Goal: Find specific page/section: Find specific page/section

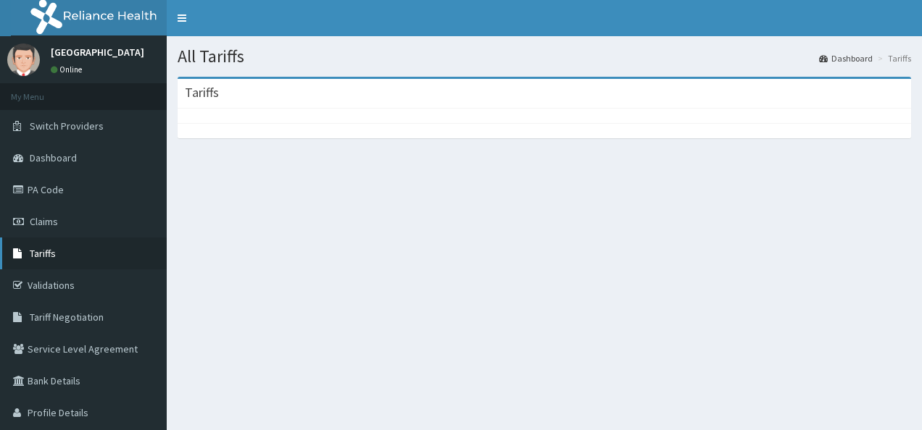
click at [48, 250] on span "Tariffs" at bounding box center [43, 253] width 26 height 13
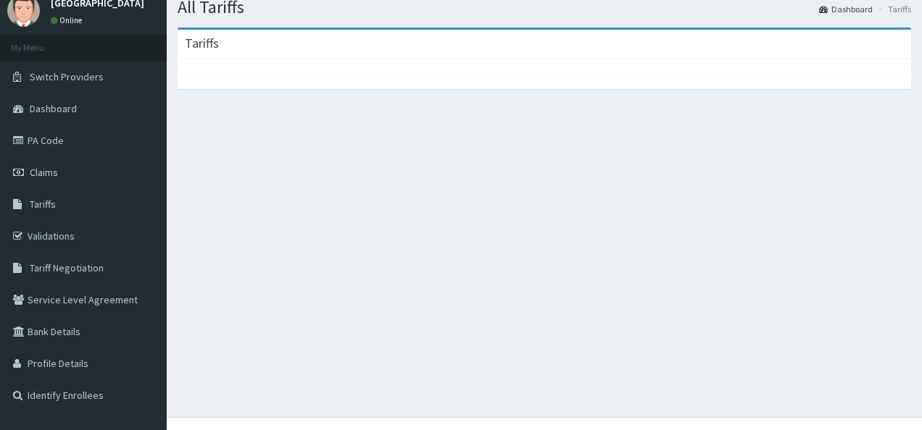
scroll to position [72, 0]
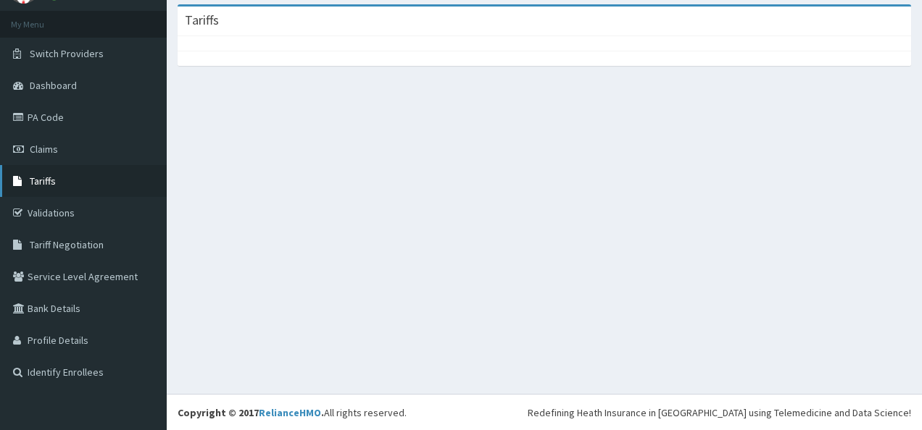
click at [57, 178] on link "Tariffs" at bounding box center [83, 181] width 167 height 32
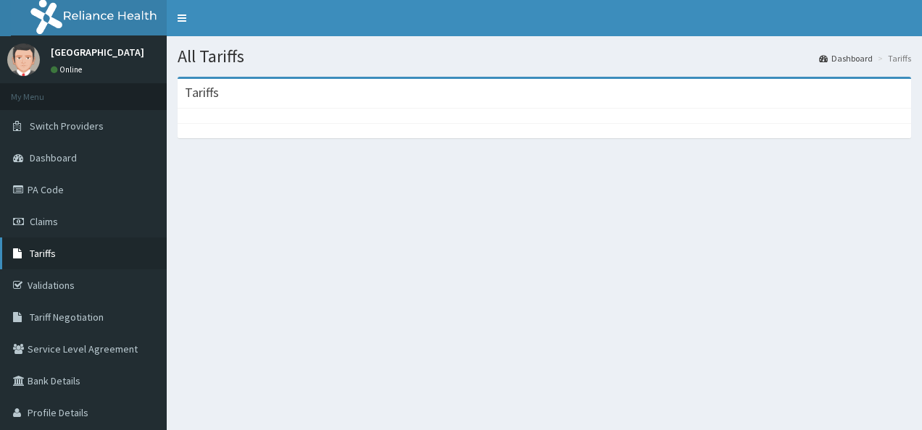
click at [38, 249] on span "Tariffs" at bounding box center [43, 253] width 26 height 13
click at [48, 249] on span "Tariffs" at bounding box center [43, 253] width 26 height 13
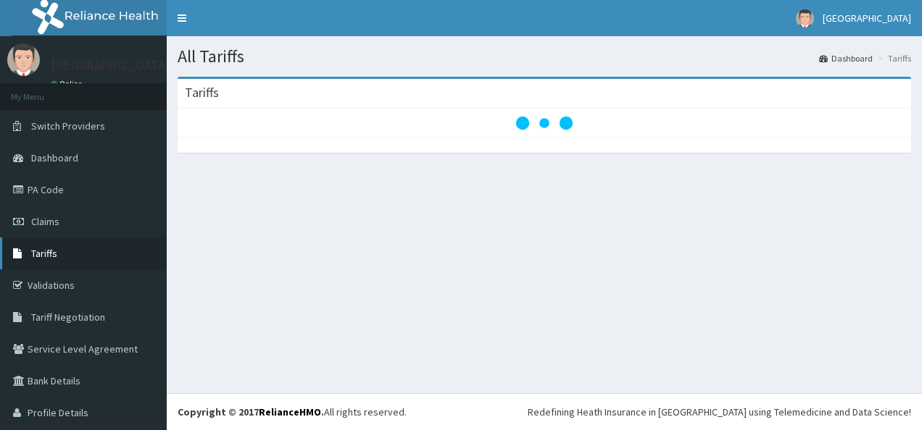
click at [42, 250] on span "Tariffs" at bounding box center [44, 253] width 26 height 13
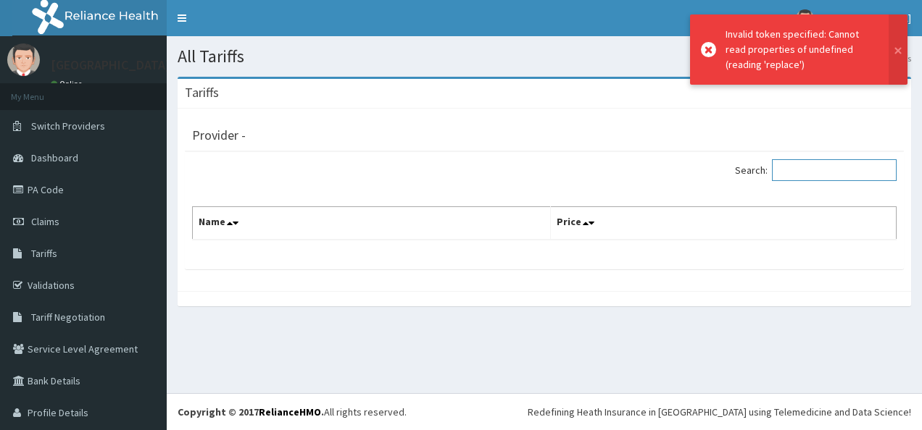
click at [788, 170] on input "Search:" at bounding box center [834, 170] width 125 height 22
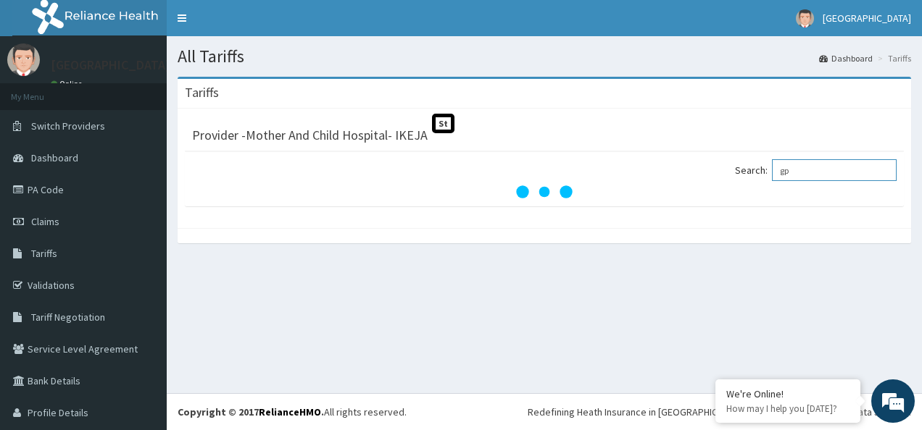
type input "g"
type input "c"
click at [815, 178] on input "Search:" at bounding box center [834, 170] width 125 height 22
type input "tariff"
click at [813, 167] on input "tariff" at bounding box center [834, 170] width 125 height 22
